Goal: Task Accomplishment & Management: Manage account settings

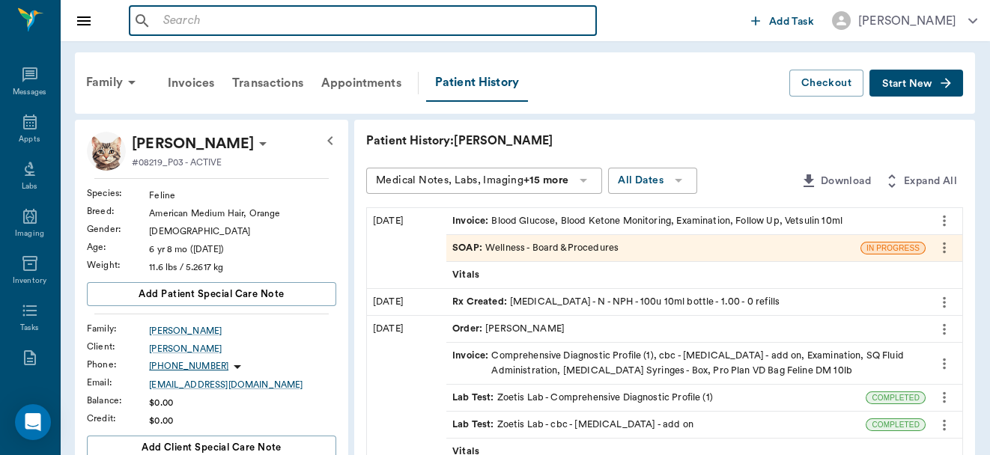
click at [220, 26] on input "text" at bounding box center [373, 20] width 433 height 21
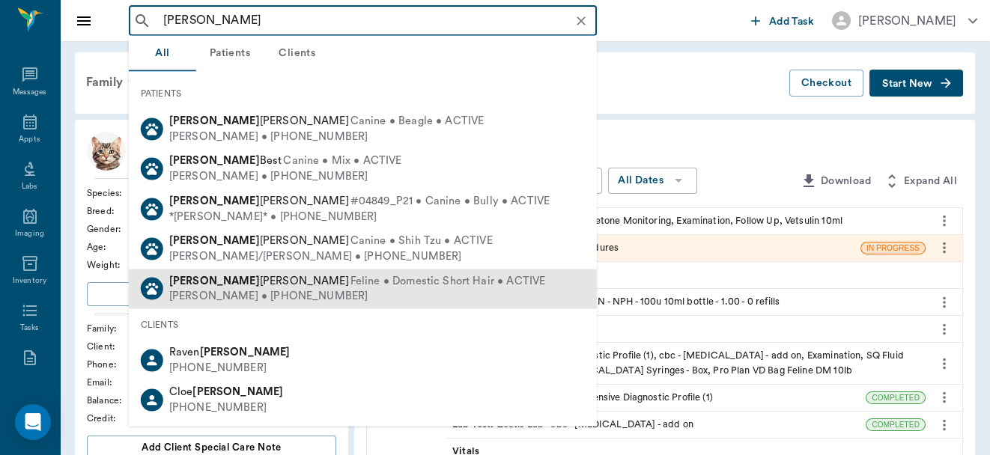
click at [222, 285] on span "Baxter Aguirre" at bounding box center [259, 280] width 180 height 11
type input "baxter"
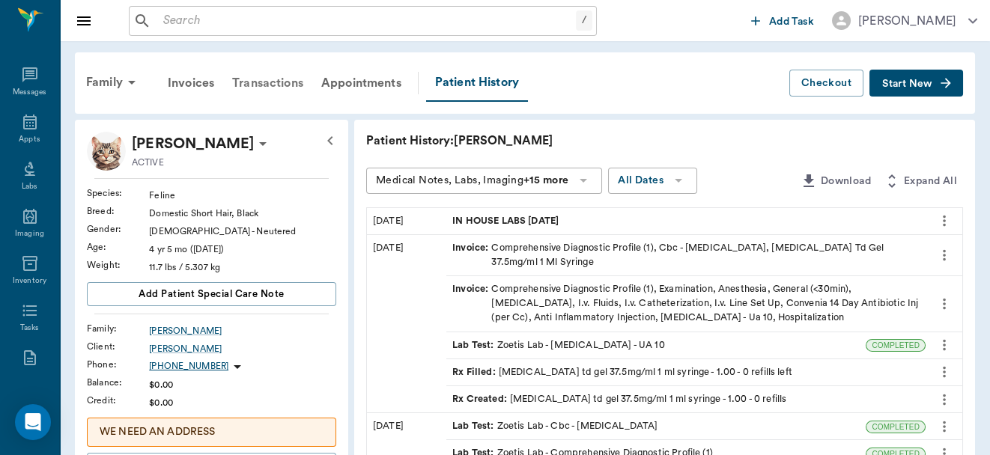
click at [258, 82] on div "Transactions" at bounding box center [267, 83] width 89 height 36
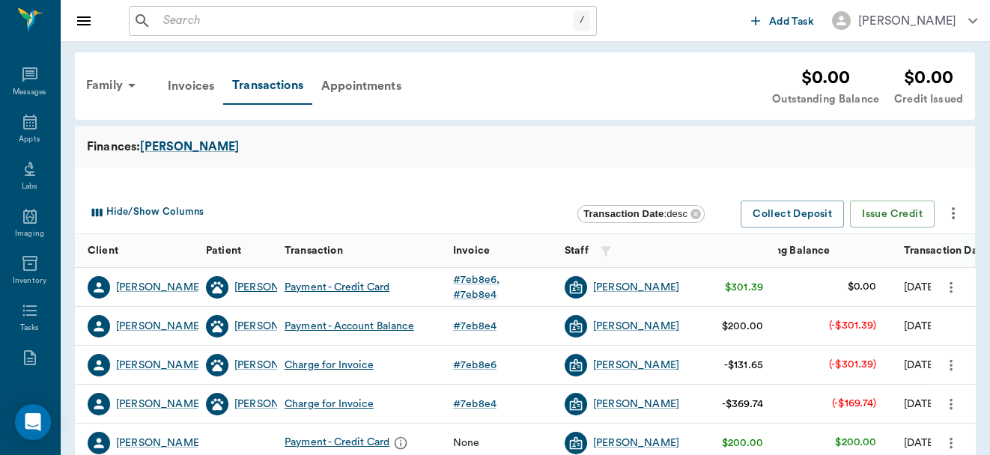
click at [246, 287] on div "Baxter" at bounding box center [277, 287] width 86 height 15
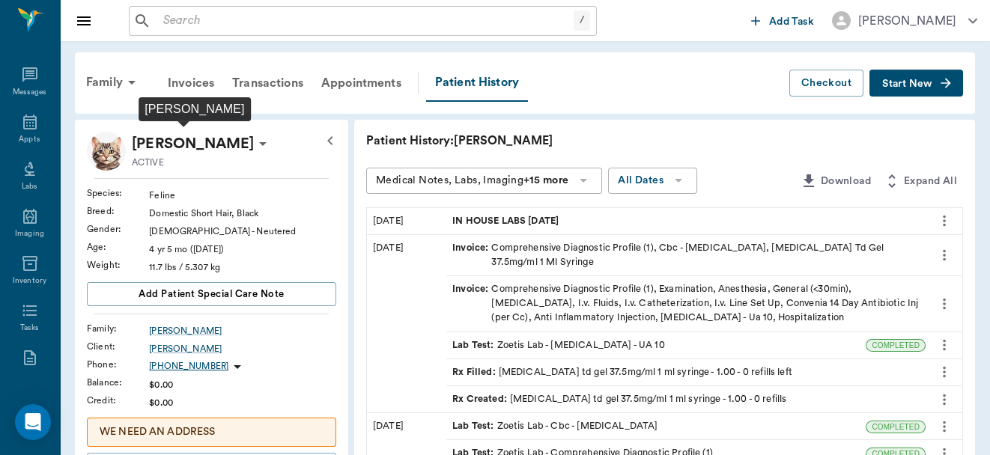
click at [231, 139] on p "Baxter Aguirre" at bounding box center [193, 144] width 122 height 24
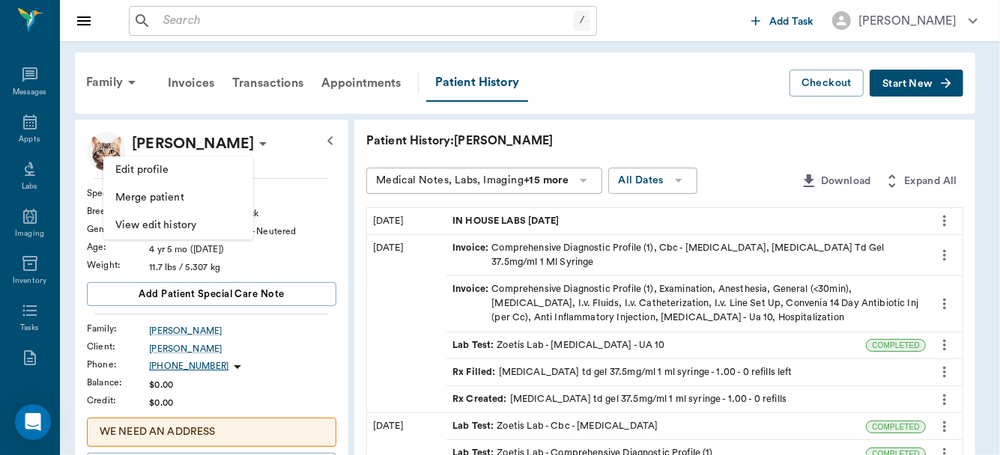
click at [154, 171] on span "Edit profile" at bounding box center [178, 170] width 126 height 16
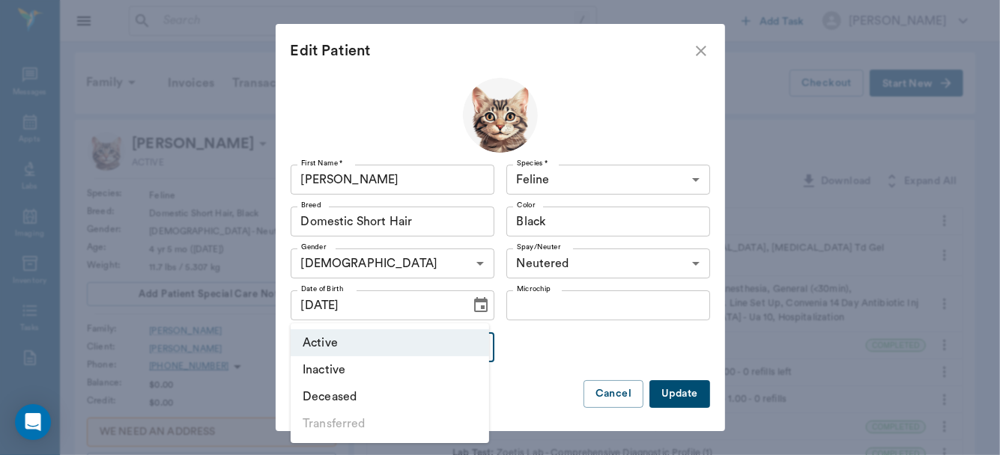
click at [401, 395] on li "Deceased" at bounding box center [390, 396] width 198 height 27
type input "DECEASED"
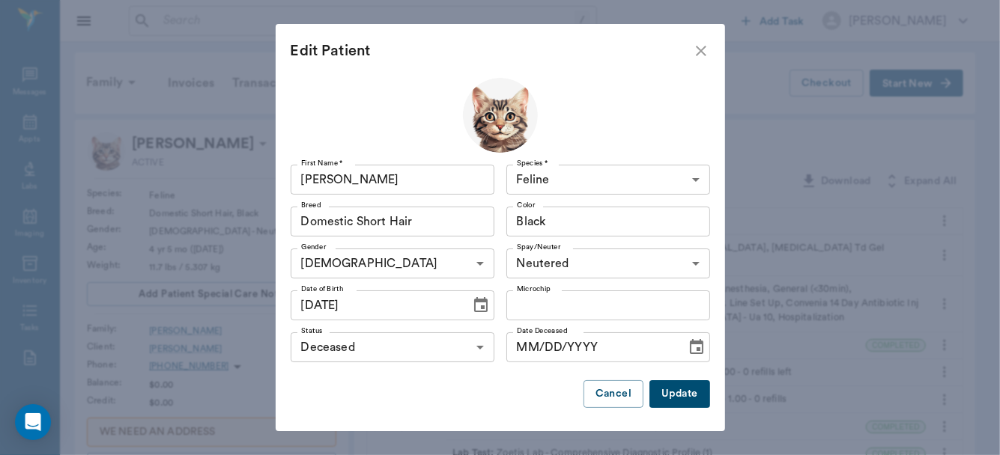
click at [670, 394] on button "Update" at bounding box center [679, 394] width 60 height 28
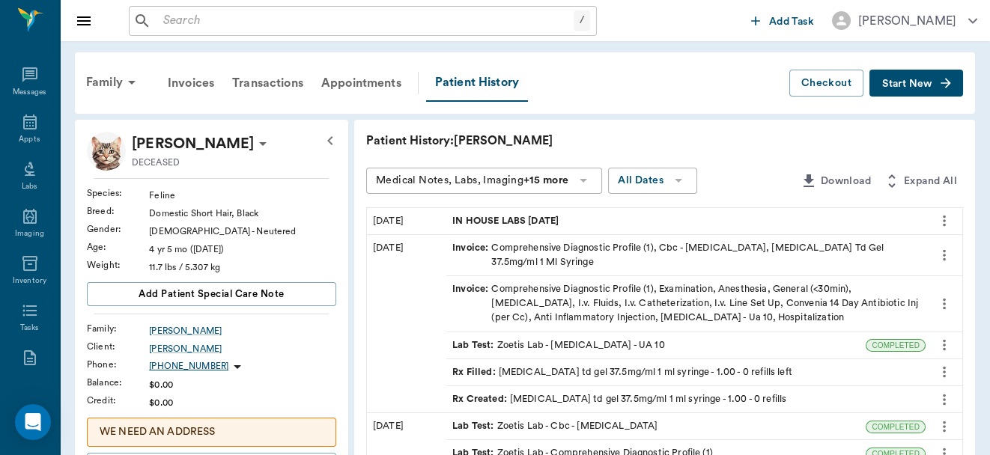
click at [893, 84] on span "Start New" at bounding box center [907, 84] width 50 height 0
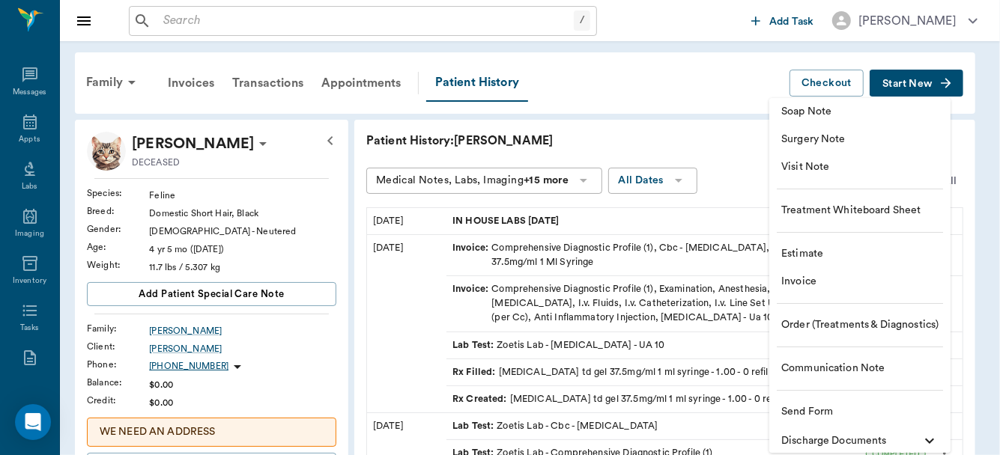
click at [821, 365] on span "Communication Note" at bounding box center [859, 369] width 157 height 16
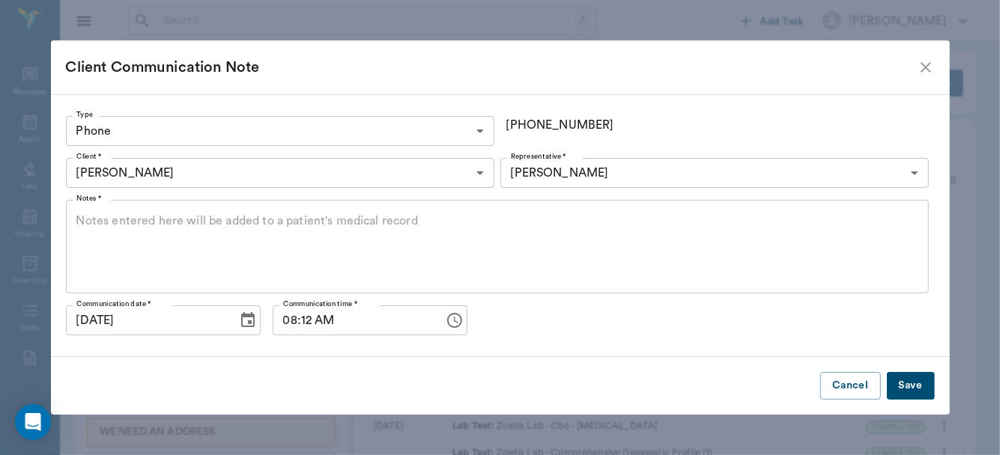
click at [246, 222] on textarea "Notes *" at bounding box center [497, 247] width 842 height 69
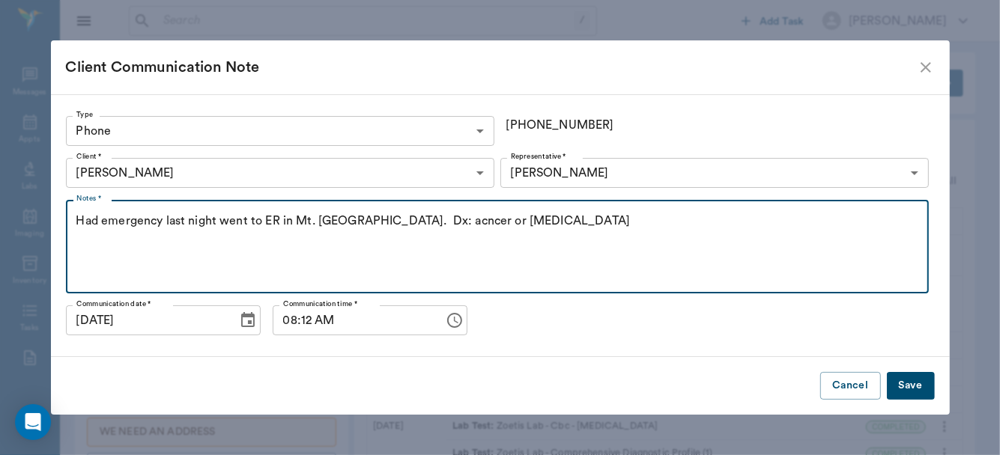
click at [409, 226] on textarea "Had emergency last night went to ER in Mt. Pleasant. Dx: acncer or fungal pneum…" at bounding box center [497, 247] width 842 height 69
click at [628, 213] on textarea "Had emergency last night went to ER in Mt. Pleasant. Dx: cancer or fungal pneum…" at bounding box center [497, 247] width 842 height 69
type textarea "Had emergency last night went to ER in Mt. Pleasant. Dx: cancer or fungal pneum…"
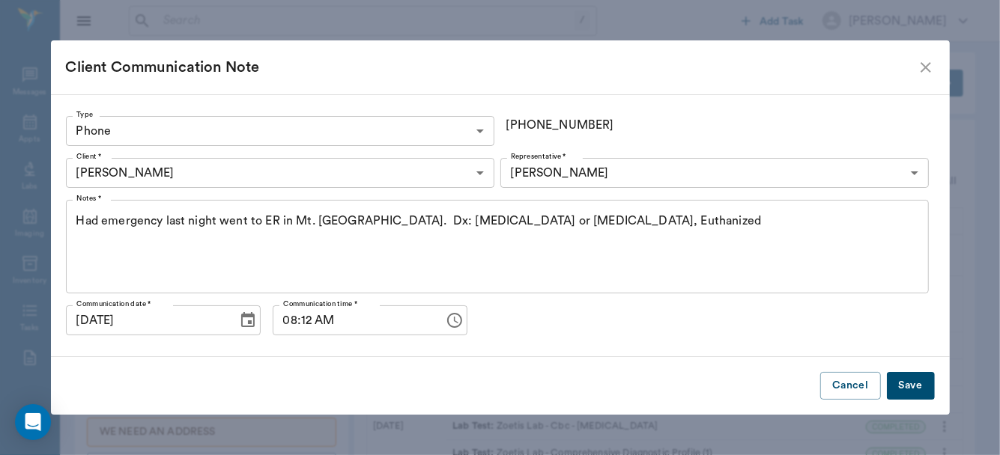
click at [901, 388] on button "Save" at bounding box center [911, 386] width 48 height 28
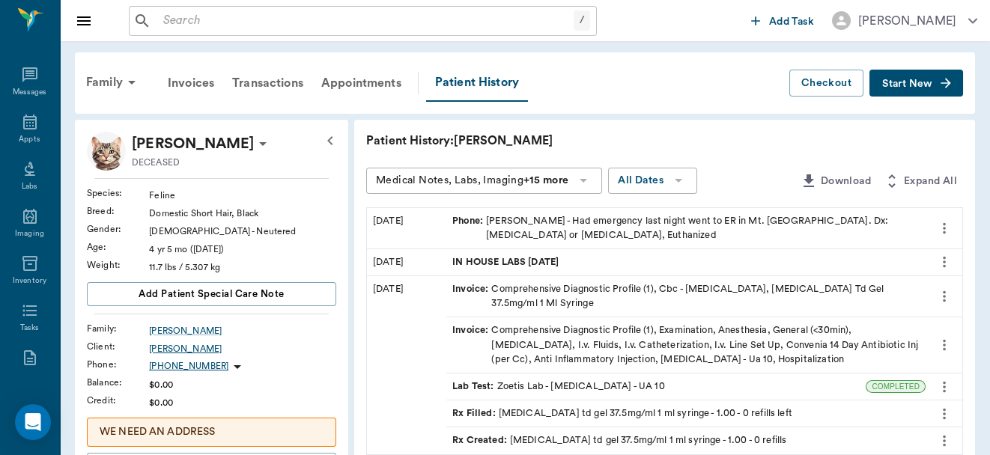
click at [174, 347] on div "Tammie Aguirre" at bounding box center [242, 348] width 187 height 13
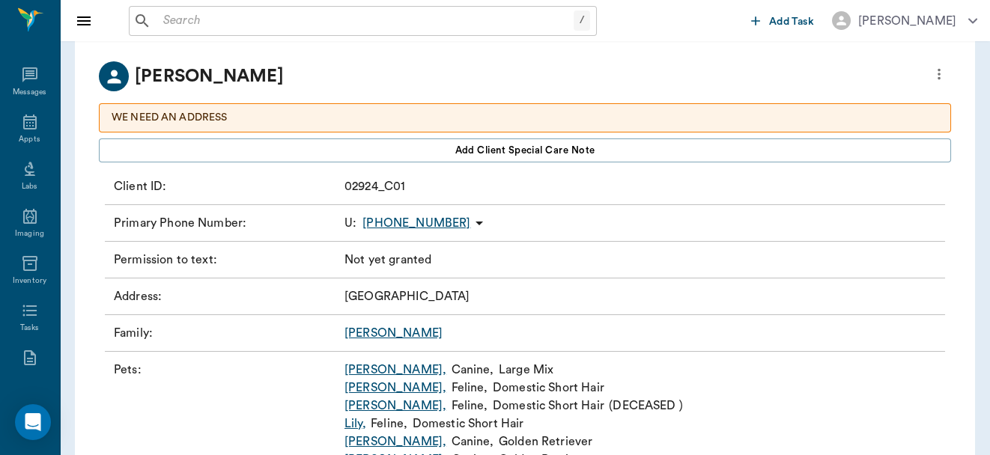
scroll to position [86, 0]
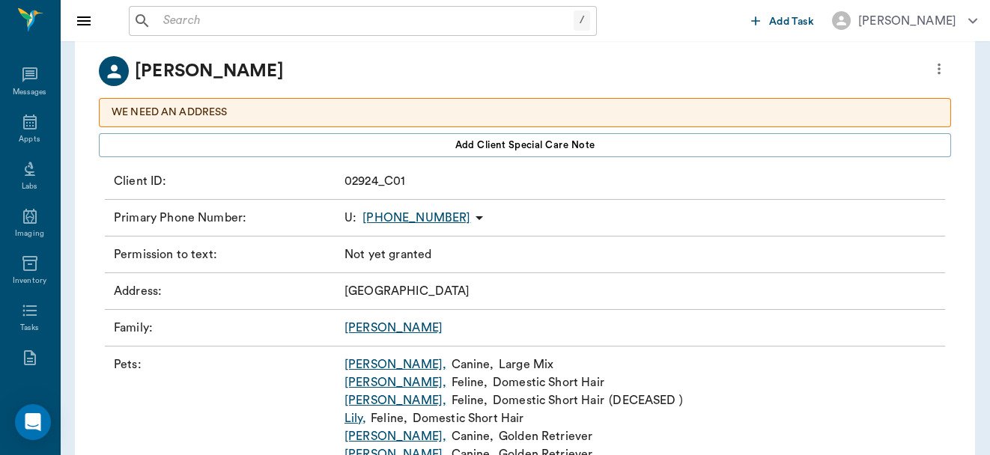
click at [297, 121] on div "WE NEED AN ADDRESS" at bounding box center [525, 112] width 852 height 29
click at [297, 112] on p "WE NEED AN ADDRESS" at bounding box center [525, 113] width 827 height 16
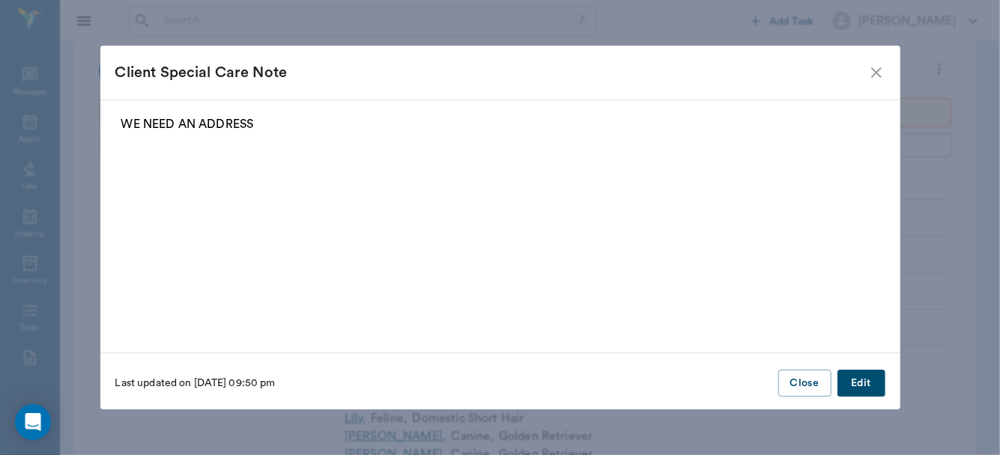
click at [850, 378] on button "Edit" at bounding box center [861, 384] width 48 height 28
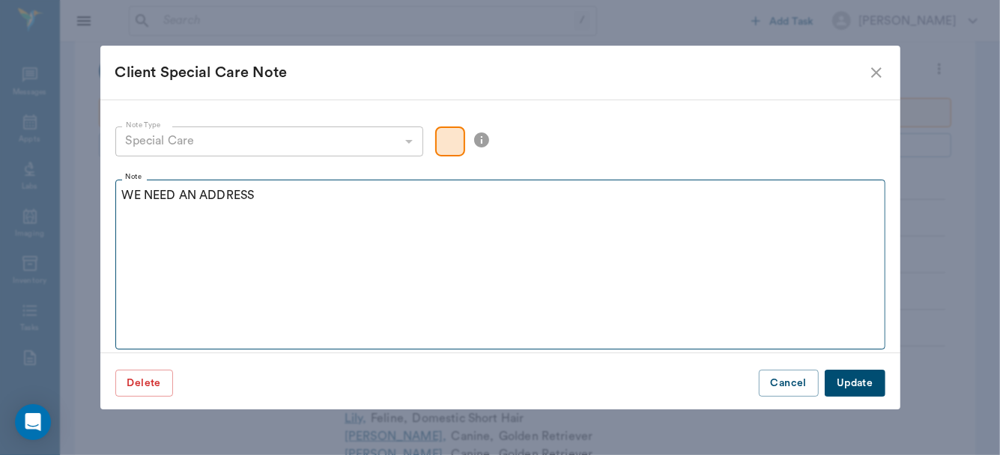
click at [343, 232] on fieldset "Note WE NEED AN ADDRESS" at bounding box center [500, 261] width 770 height 177
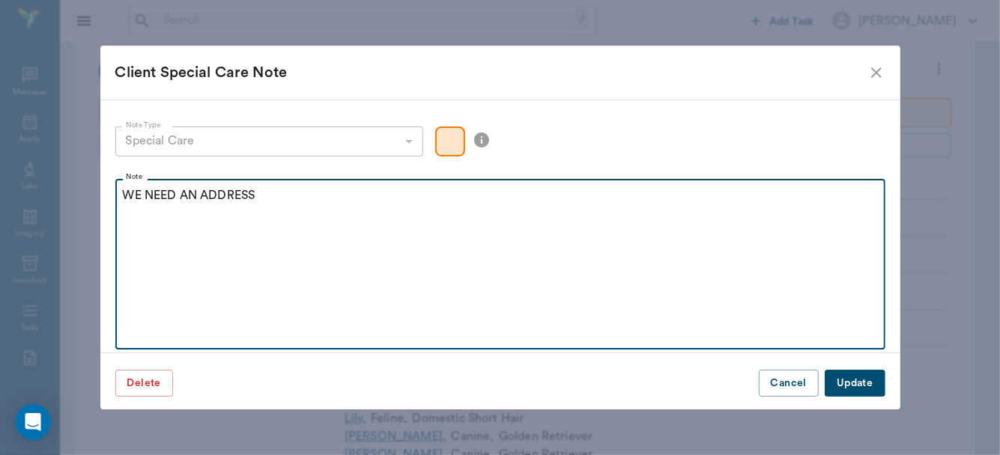
click at [307, 191] on p "WE NEED AN ADDRESS" at bounding box center [500, 195] width 755 height 18
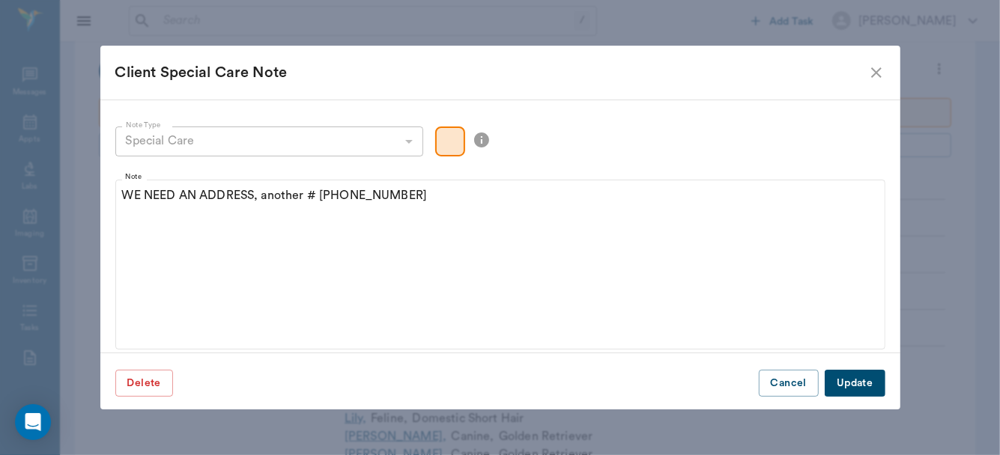
click at [845, 384] on button "Update" at bounding box center [854, 384] width 60 height 28
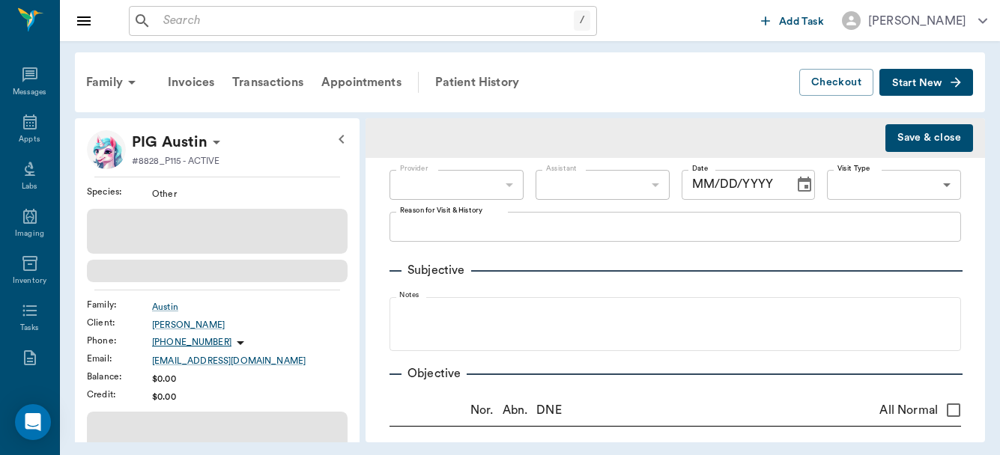
type input "63ec2f075fda476ae8351a4d"
type input "65d2be4f46e3a538d89b8c15"
radio input "true"
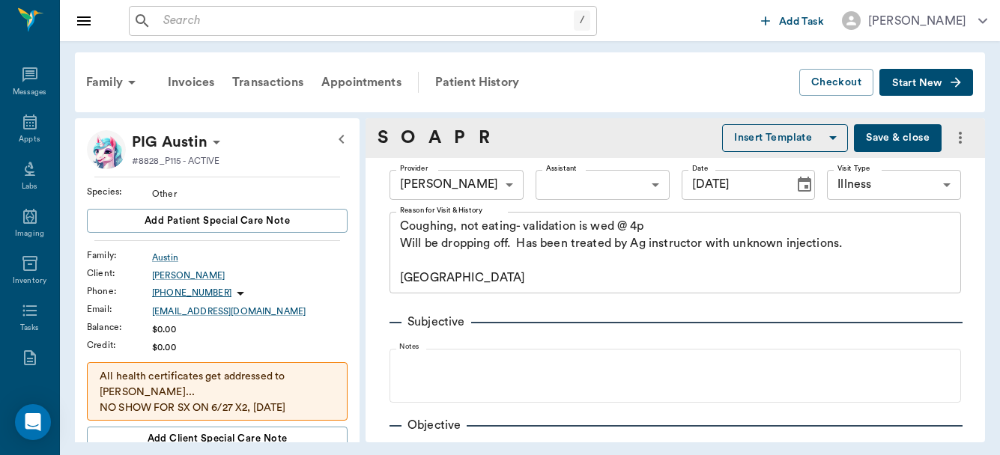
type input "[DATE]"
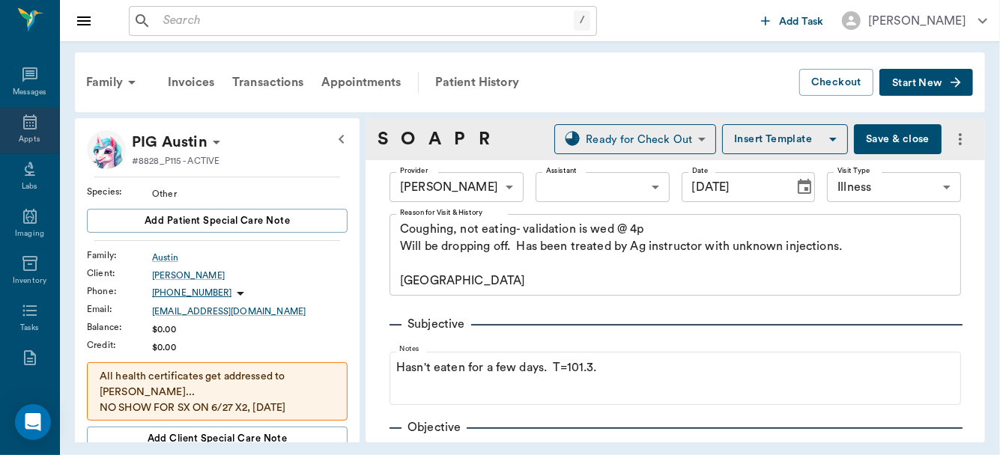
click at [27, 132] on div "Appts" at bounding box center [29, 130] width 59 height 47
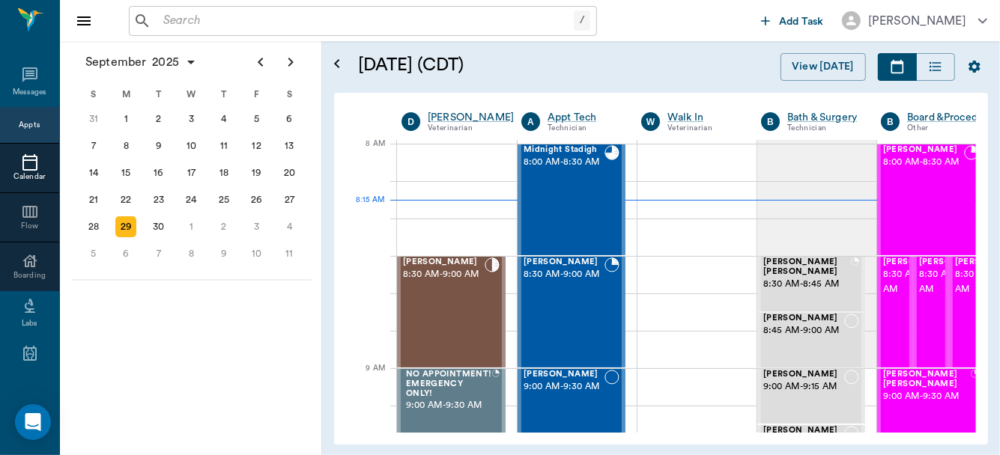
scroll to position [2, 0]
click at [425, 297] on div "Mira May 8:30 AM - 9:00 AM" at bounding box center [444, 312] width 82 height 109
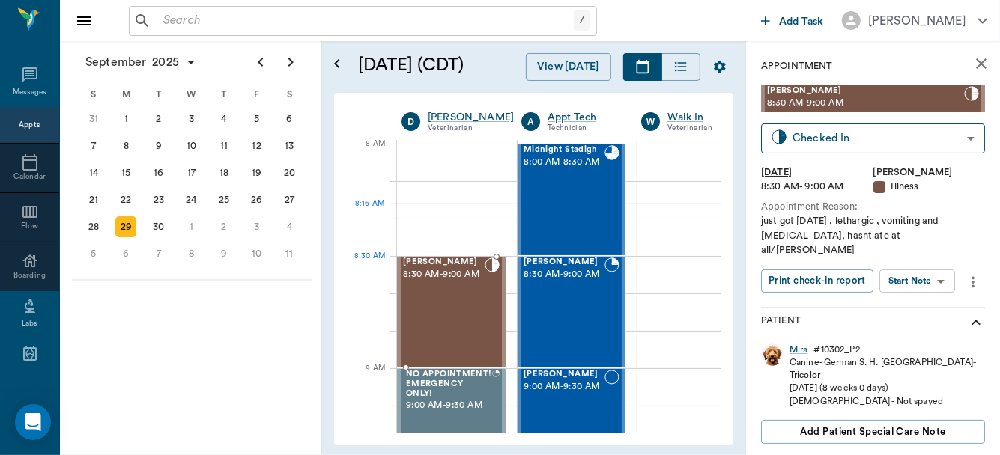
drag, startPoint x: 425, startPoint y: 297, endPoint x: 559, endPoint y: 294, distance: 134.8
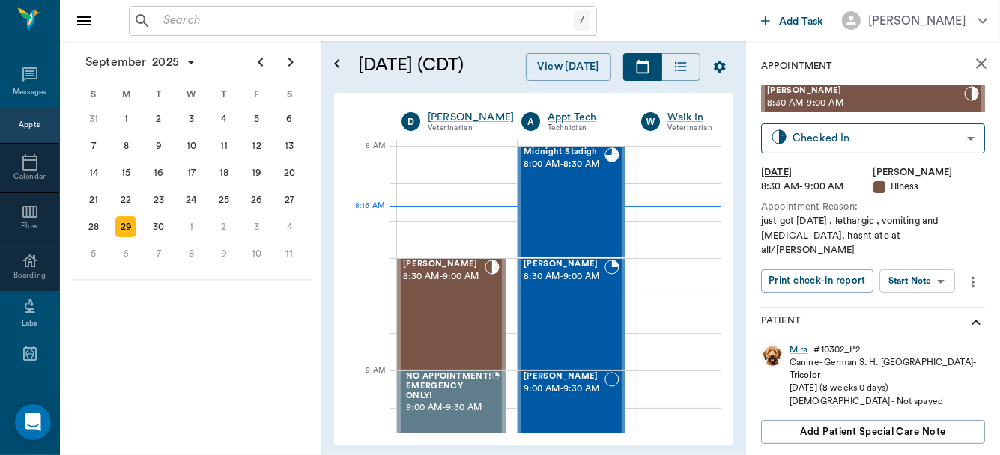
scroll to position [210, 0]
